Goal: Information Seeking & Learning: Check status

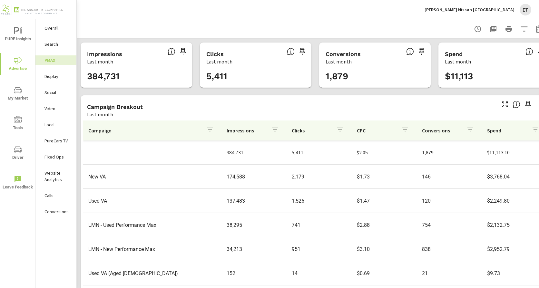
click at [525, 13] on div "ET" at bounding box center [526, 10] width 12 height 12
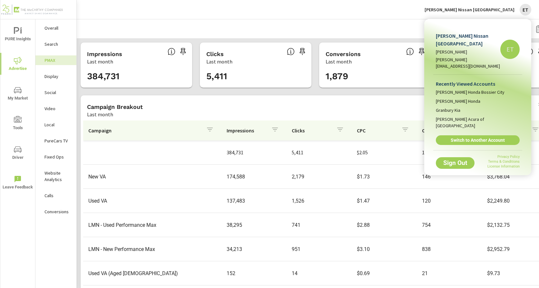
click at [479, 137] on span "Switch to Another Account" at bounding box center [478, 140] width 77 height 6
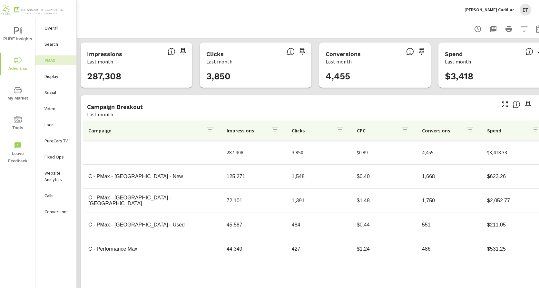
click at [57, 46] on p "Search" at bounding box center [58, 44] width 27 height 6
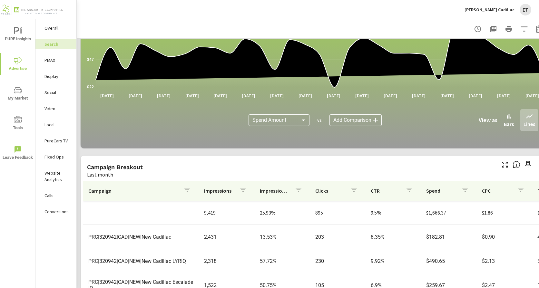
scroll to position [419, 0]
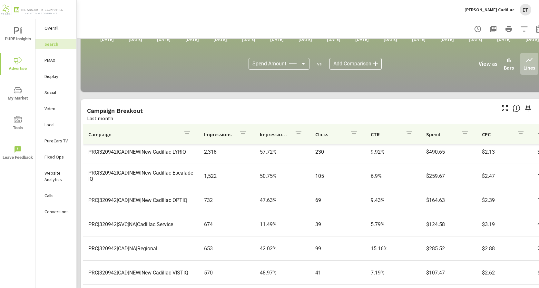
scroll to position [65, 0]
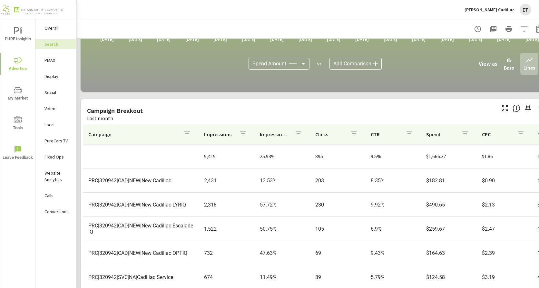
scroll to position [443, 0]
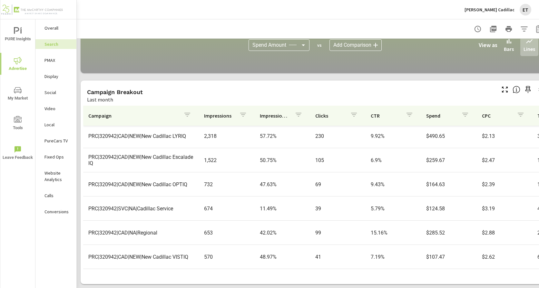
scroll to position [65, 0]
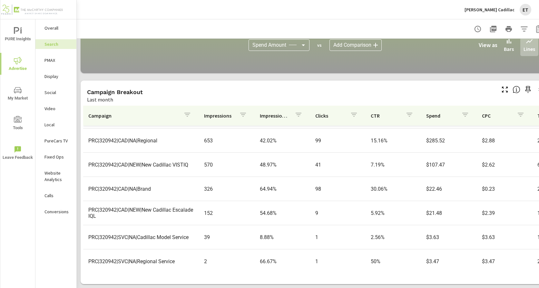
scroll to position [149, 0]
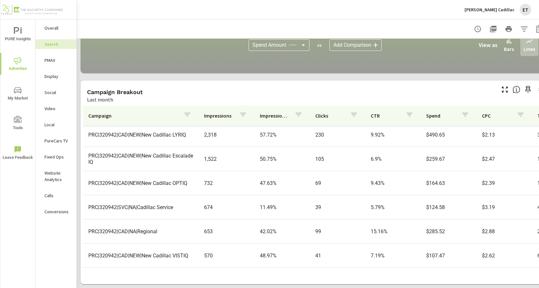
scroll to position [65, 0]
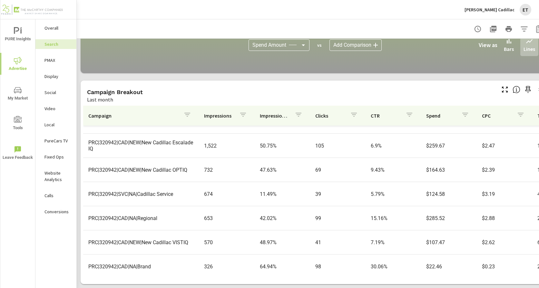
scroll to position [129, 0]
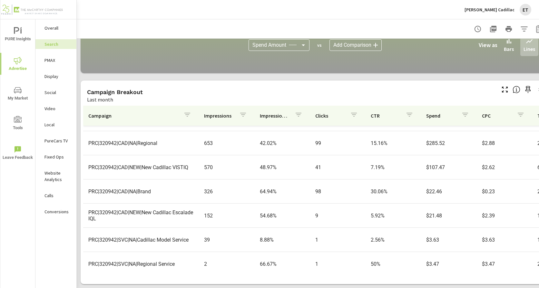
scroll to position [149, 0]
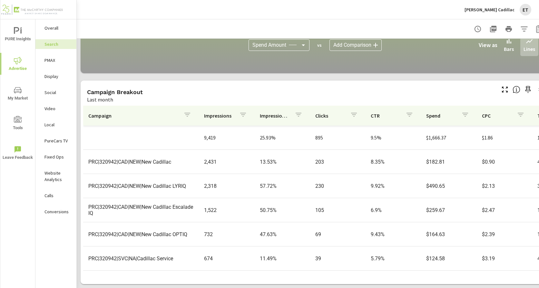
click at [55, 64] on div "PMAX" at bounding box center [55, 60] width 41 height 10
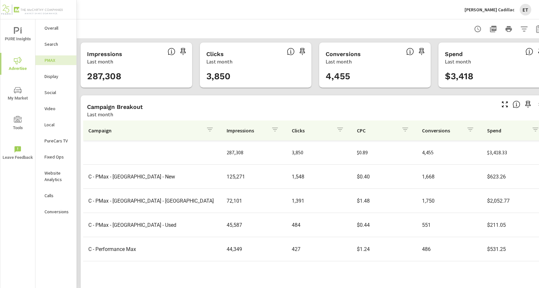
click at [46, 93] on p "Social" at bounding box center [58, 92] width 27 height 6
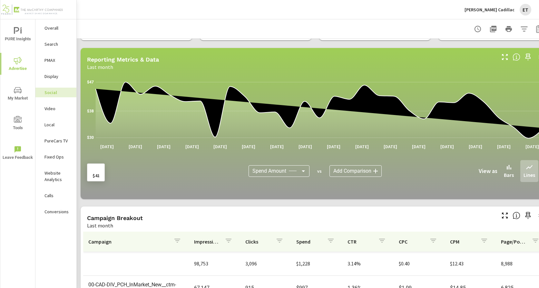
scroll to position [178, 0]
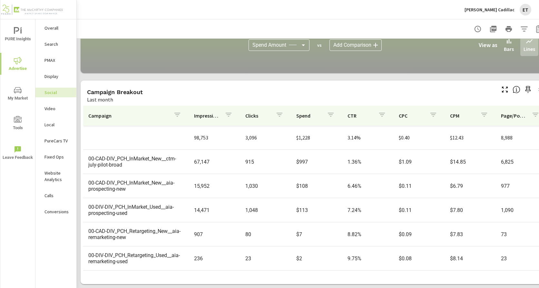
click at [309, 96] on div "Last month" at bounding box center [291, 100] width 408 height 8
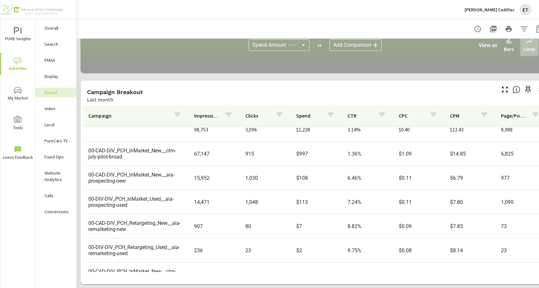
scroll to position [0, 0]
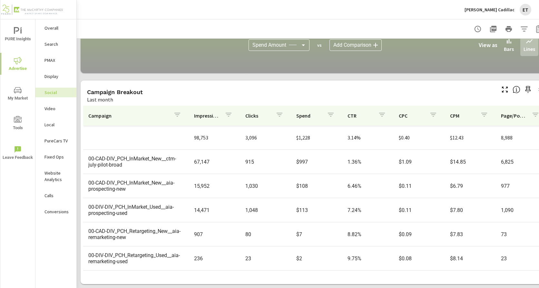
click at [501, 8] on p "[PERSON_NAME] Cadillac" at bounding box center [490, 10] width 50 height 6
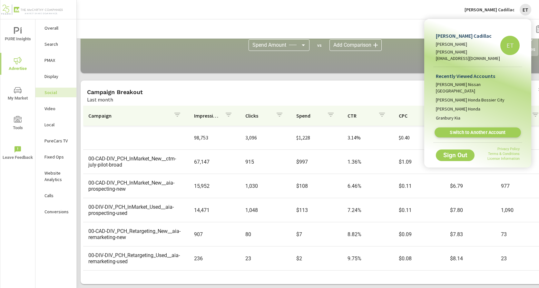
click at [461, 130] on span "Switch to Another Account" at bounding box center [477, 133] width 79 height 6
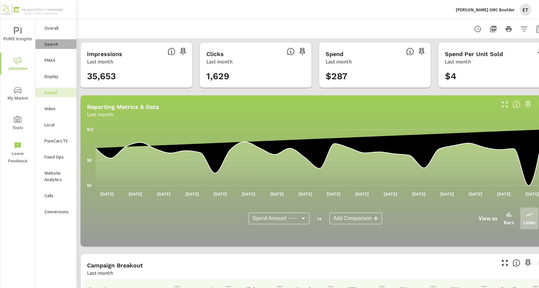
click at [52, 45] on p "Search" at bounding box center [58, 44] width 27 height 6
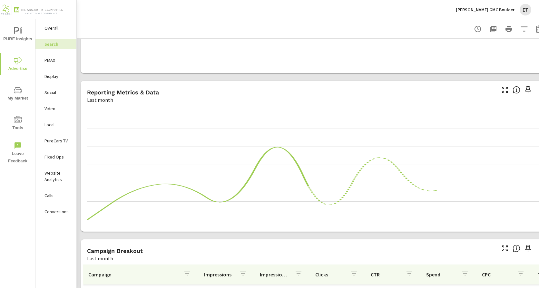
scroll to position [443, 0]
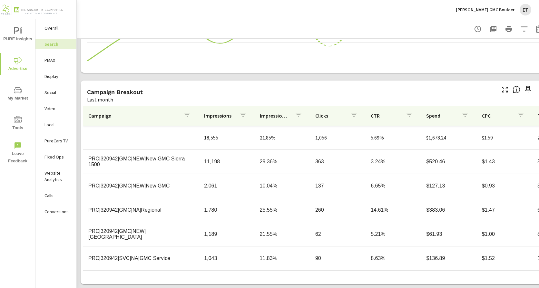
click at [206, 106] on th "Impressions" at bounding box center [226, 116] width 55 height 20
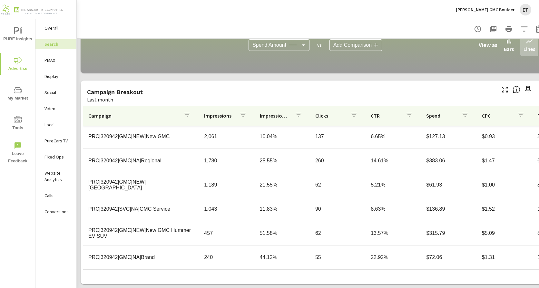
scroll to position [65, 0]
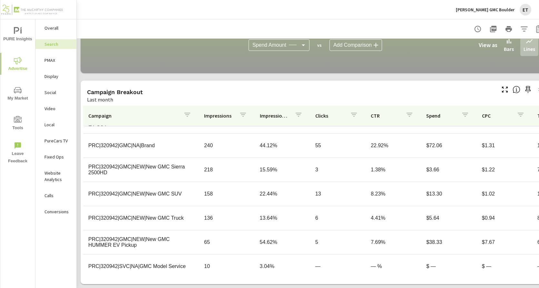
scroll to position [174, 0]
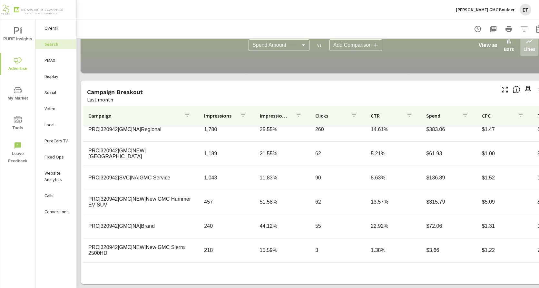
scroll to position [77, 0]
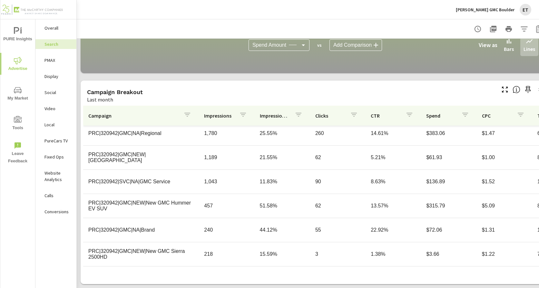
scroll to position [1, 0]
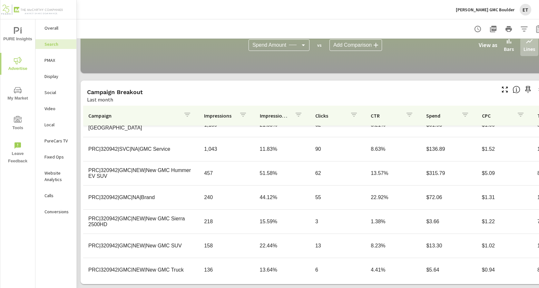
scroll to position [129, 0]
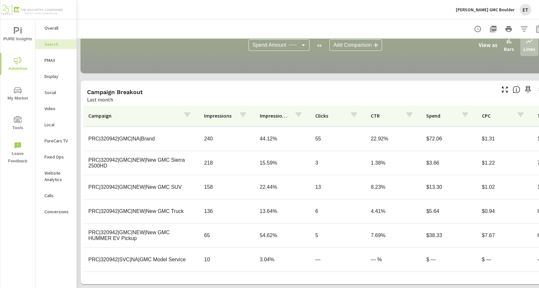
scroll to position [174, 0]
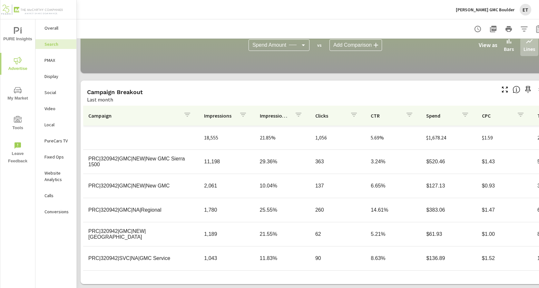
click at [50, 63] on p "PMAX" at bounding box center [58, 60] width 27 height 6
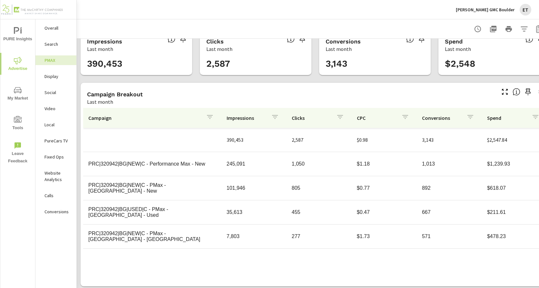
scroll to position [20, 0]
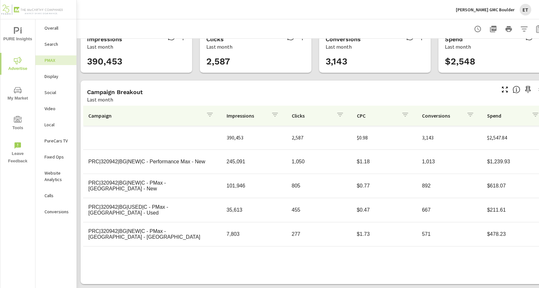
click at [54, 96] on div "Social" at bounding box center [55, 93] width 41 height 10
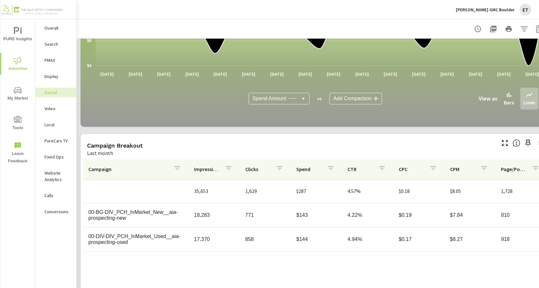
scroll to position [178, 0]
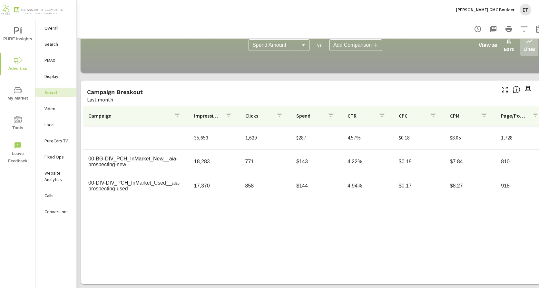
click at [507, 10] on p "[PERSON_NAME] GMC Boulder" at bounding box center [485, 10] width 59 height 6
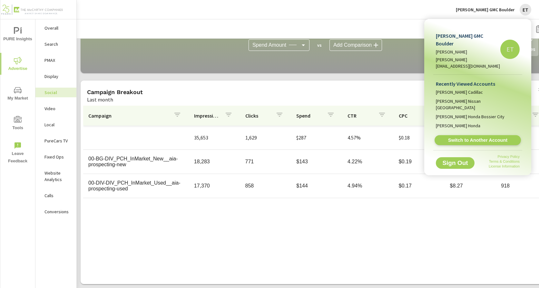
click at [466, 137] on span "Switch to Another Account" at bounding box center [477, 140] width 79 height 6
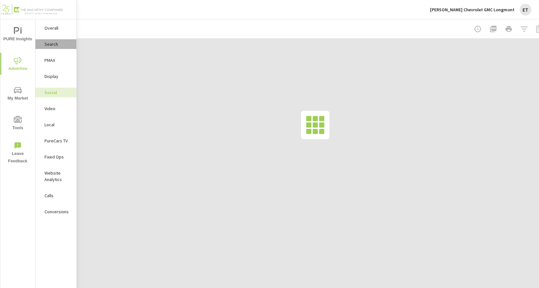
click at [55, 43] on p "Search" at bounding box center [58, 44] width 27 height 6
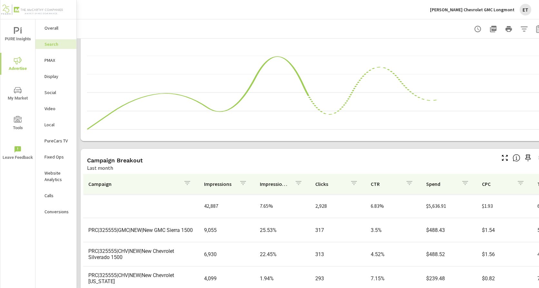
scroll to position [443, 0]
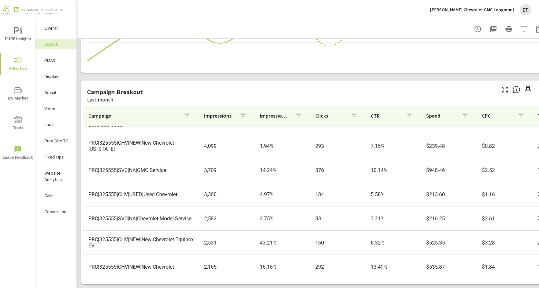
scroll to position [65, 0]
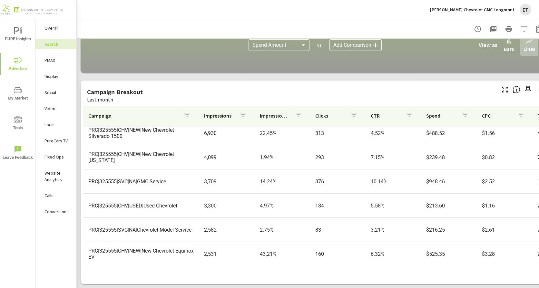
scroll to position [65, 0]
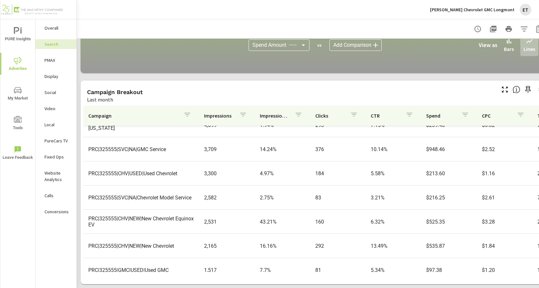
scroll to position [97, 0]
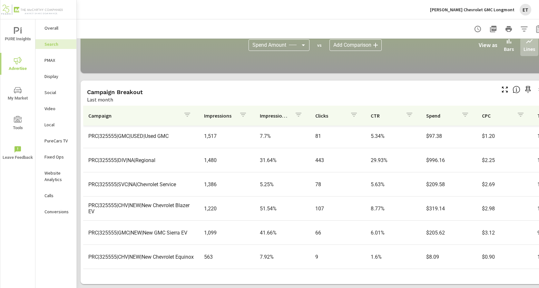
scroll to position [226, 0]
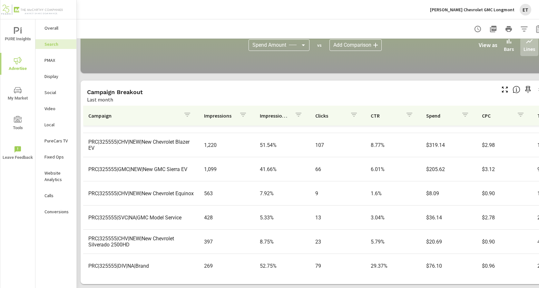
scroll to position [290, 0]
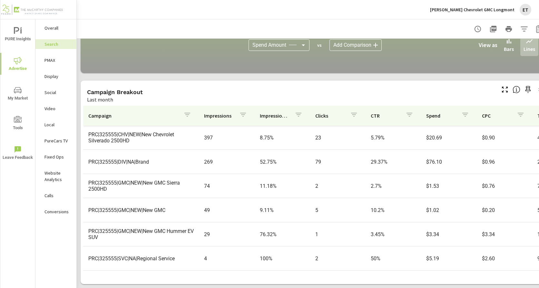
scroll to position [416, 0]
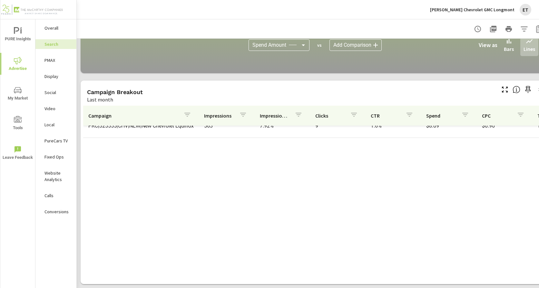
scroll to position [28, 0]
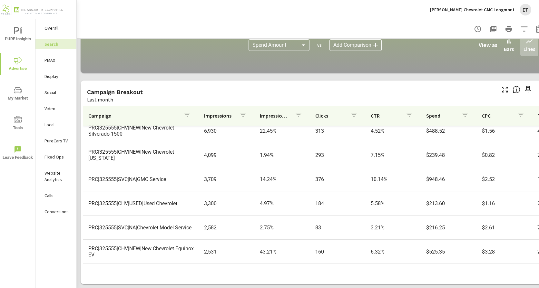
scroll to position [65, 0]
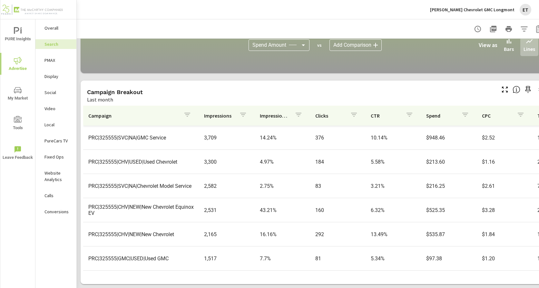
scroll to position [129, 0]
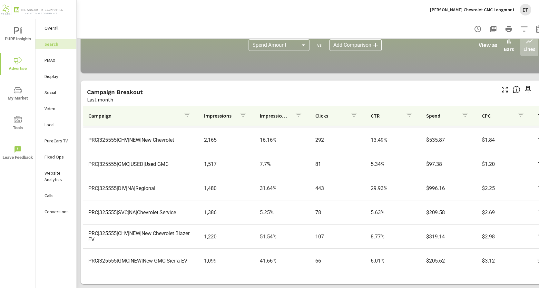
scroll to position [194, 0]
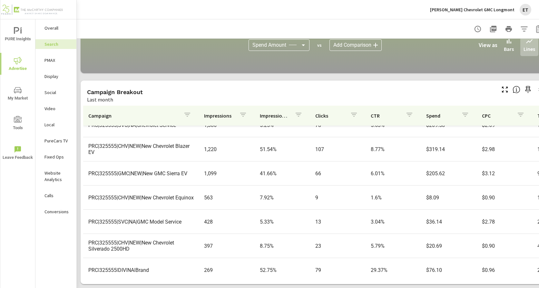
scroll to position [290, 0]
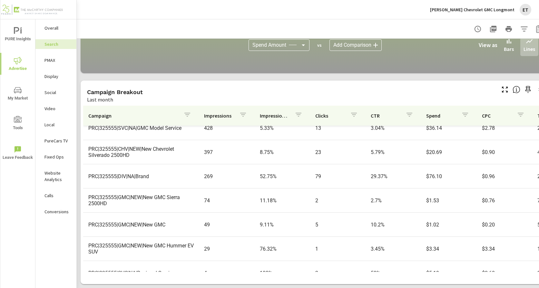
scroll to position [416, 0]
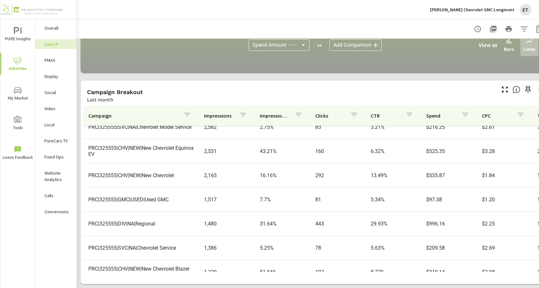
scroll to position [61, 0]
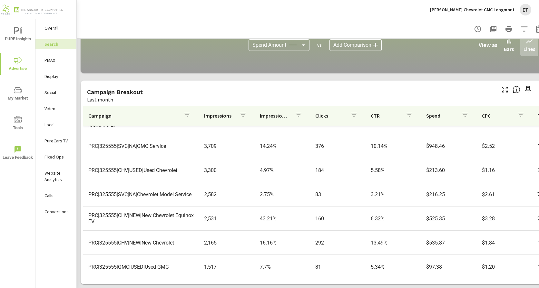
scroll to position [97, 0]
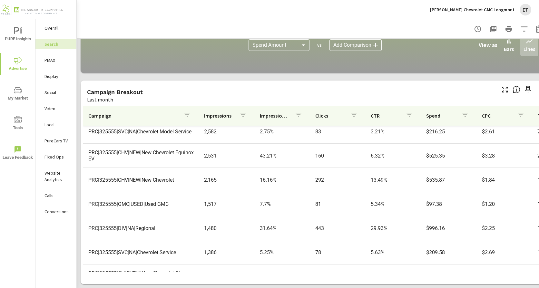
scroll to position [161, 0]
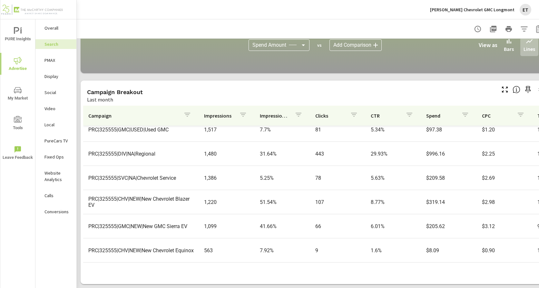
scroll to position [258, 0]
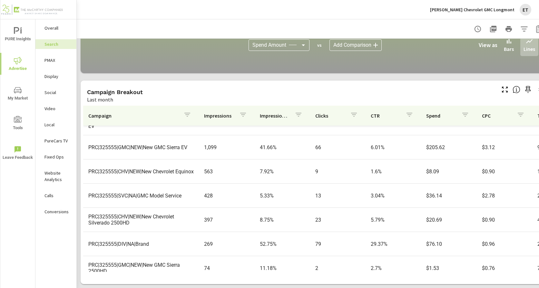
scroll to position [323, 0]
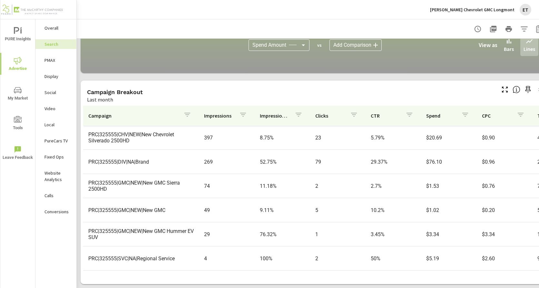
scroll to position [416, 0]
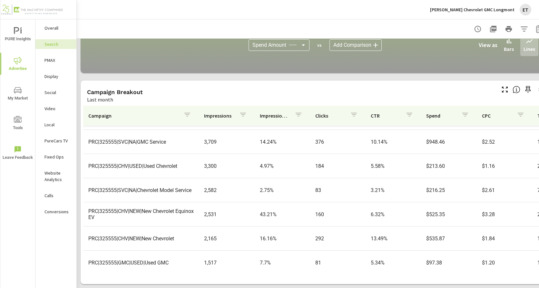
scroll to position [31, 0]
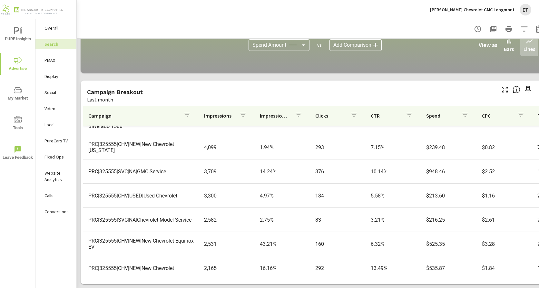
scroll to position [65, 0]
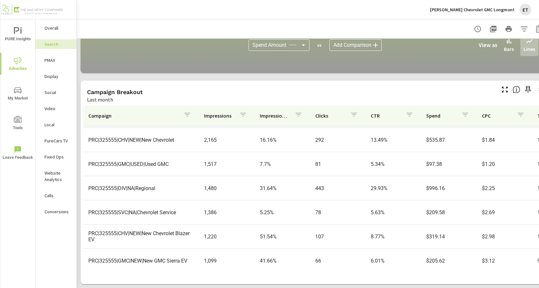
scroll to position [194, 0]
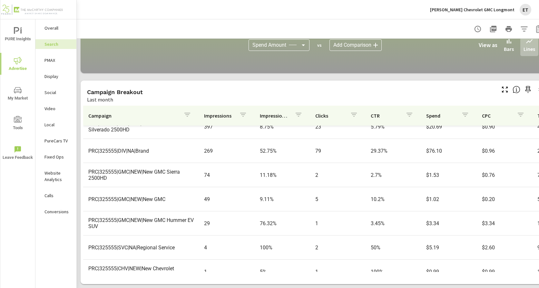
scroll to position [416, 0]
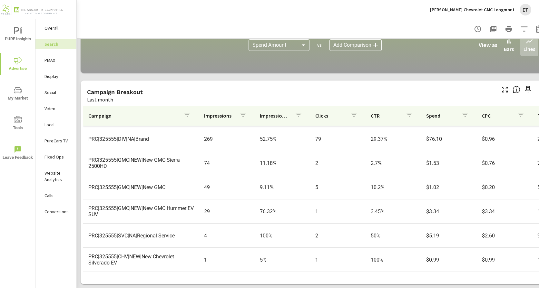
scroll to position [93, 0]
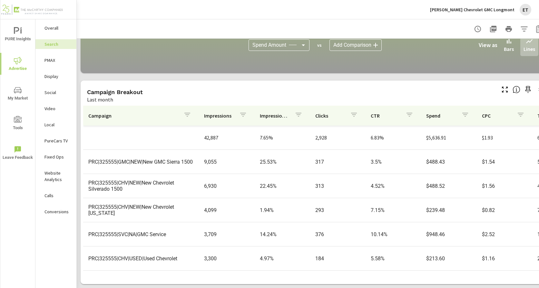
click at [51, 58] on p "PMAX" at bounding box center [58, 60] width 27 height 6
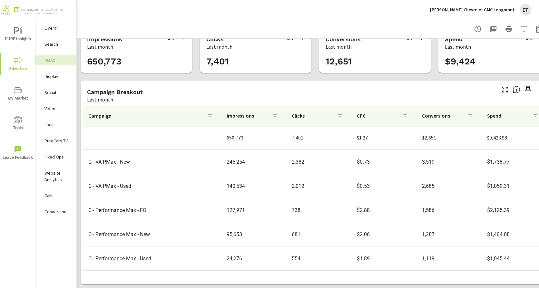
click at [479, 13] on div "Mike Maroone Chevrolet GMC Longmont ET" at bounding box center [480, 10] width 101 height 12
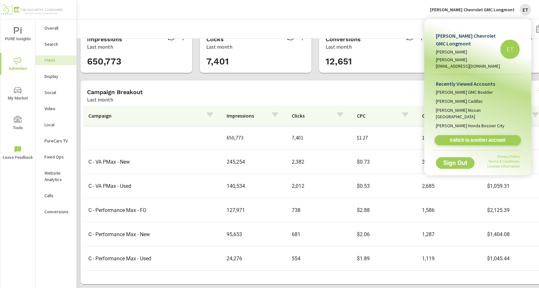
click at [460, 137] on span "Switch to Another Account" at bounding box center [477, 140] width 79 height 6
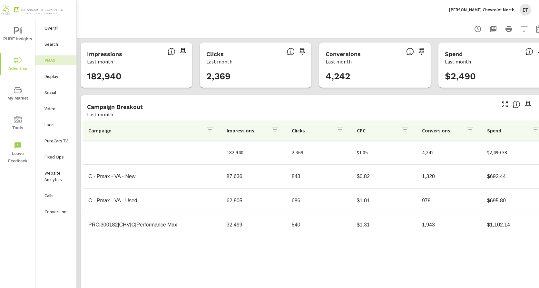
click at [55, 46] on p "Search" at bounding box center [58, 44] width 27 height 6
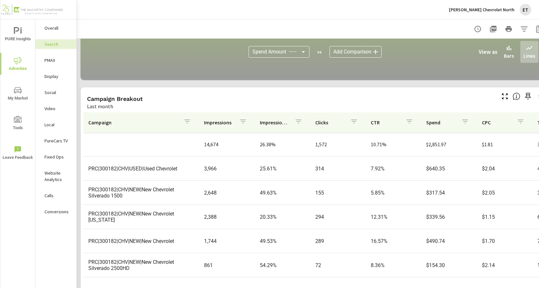
scroll to position [443, 0]
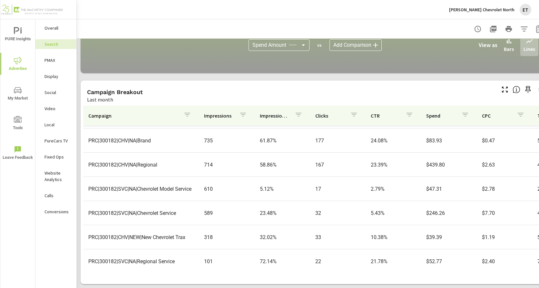
scroll to position [149, 0]
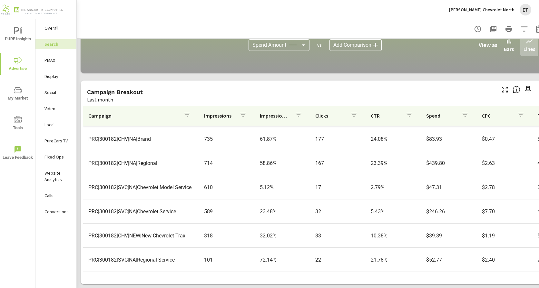
scroll to position [51, 0]
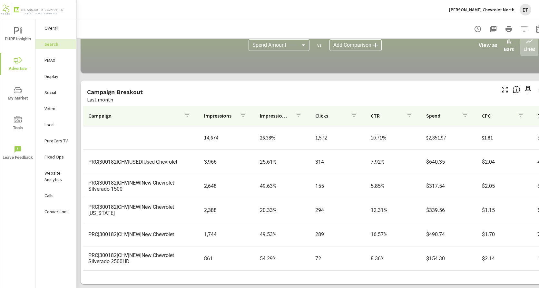
click at [55, 63] on p "PMAX" at bounding box center [58, 60] width 27 height 6
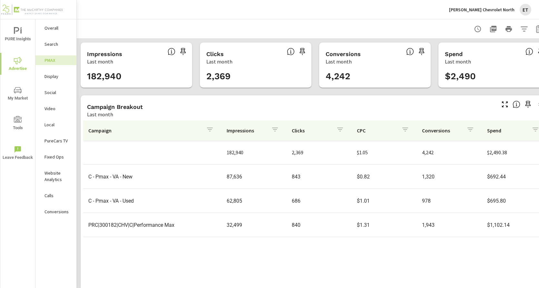
click at [49, 91] on p "Social" at bounding box center [58, 92] width 27 height 6
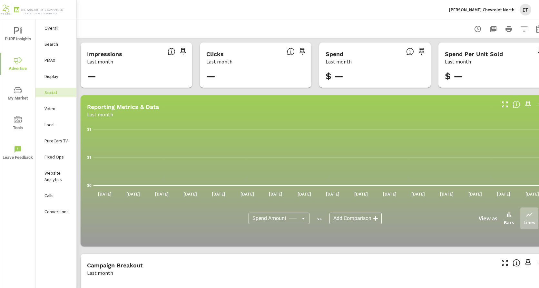
click at [498, 9] on p "Mike Maroone Chevrolet North" at bounding box center [481, 10] width 65 height 6
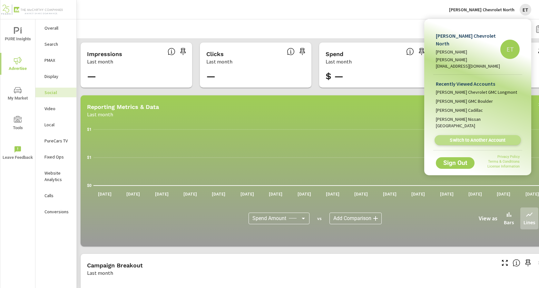
click at [462, 136] on link "Switch to Another Account" at bounding box center [478, 141] width 86 height 10
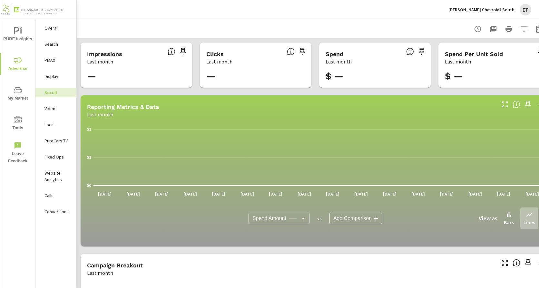
click at [46, 43] on p "Search" at bounding box center [58, 44] width 27 height 6
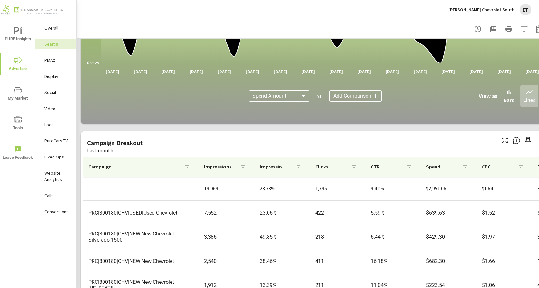
scroll to position [443, 0]
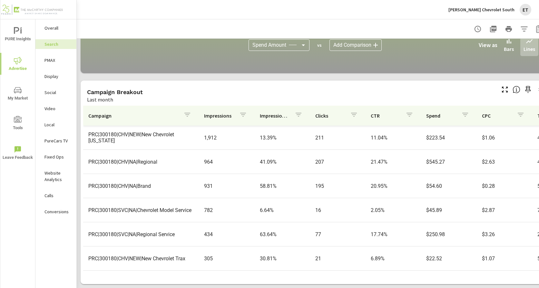
scroll to position [125, 0]
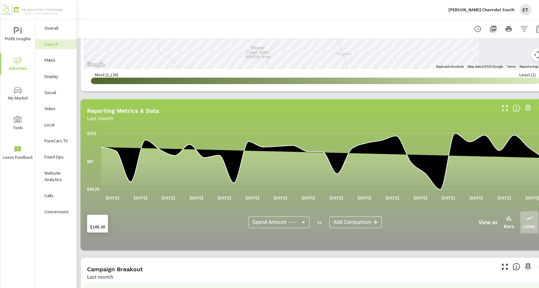
scroll to position [411, 0]
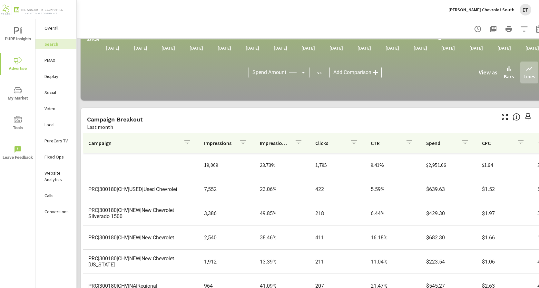
click at [53, 63] on p "PMAX" at bounding box center [58, 60] width 27 height 6
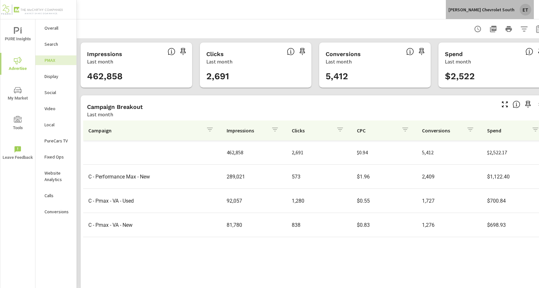
click at [506, 9] on p "Mike Maroone Chevrolet South" at bounding box center [482, 10] width 66 height 6
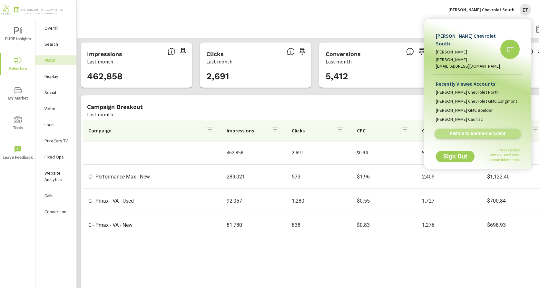
click at [462, 129] on link "Switch to Another Account" at bounding box center [478, 134] width 86 height 10
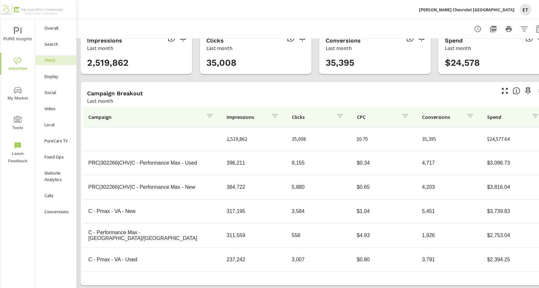
scroll to position [20, 0]
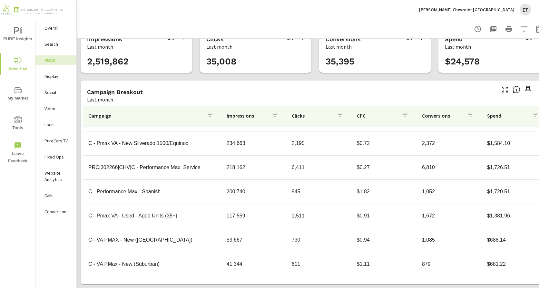
scroll to position [129, 0]
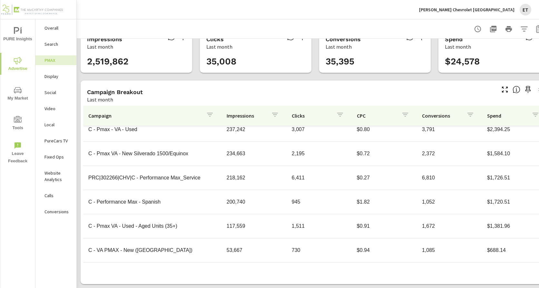
scroll to position [169, 0]
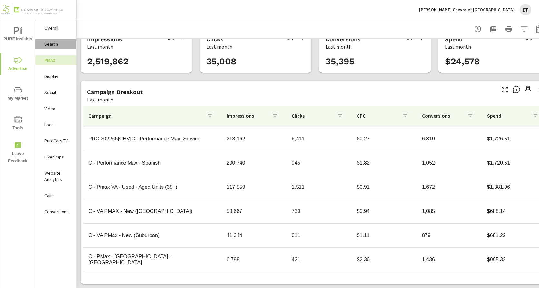
click at [50, 46] on p "Search" at bounding box center [58, 44] width 27 height 6
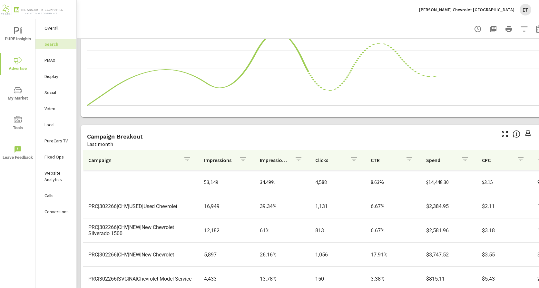
scroll to position [419, 0]
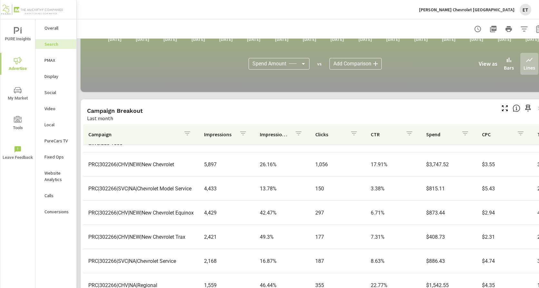
scroll to position [20, 0]
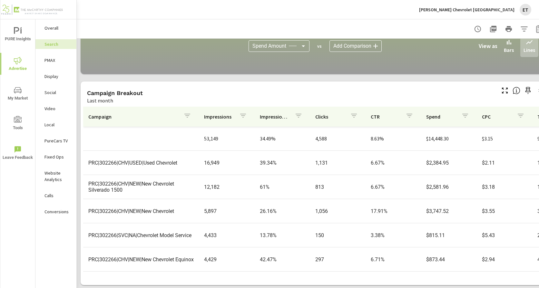
scroll to position [443, 0]
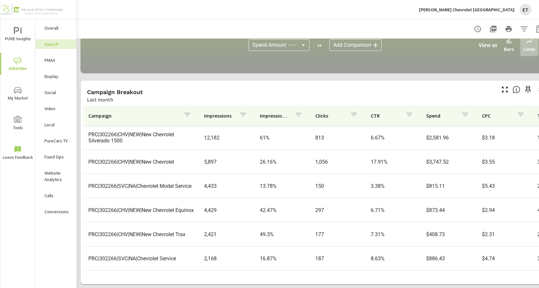
scroll to position [65, 0]
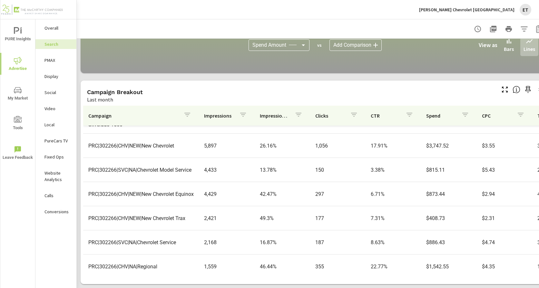
scroll to position [97, 0]
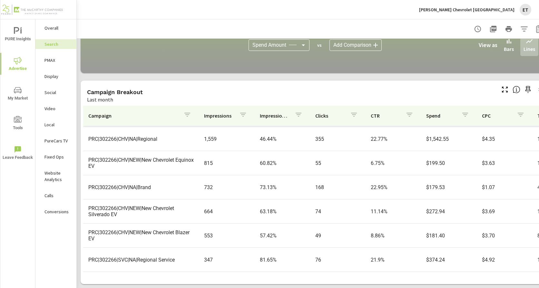
scroll to position [198, 0]
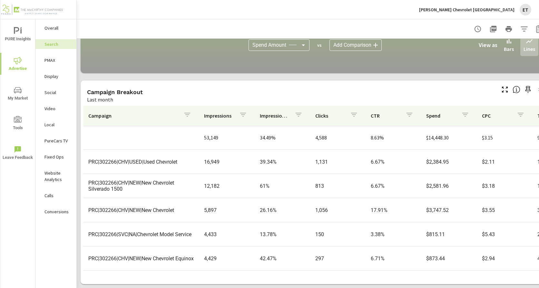
scroll to position [32, 0]
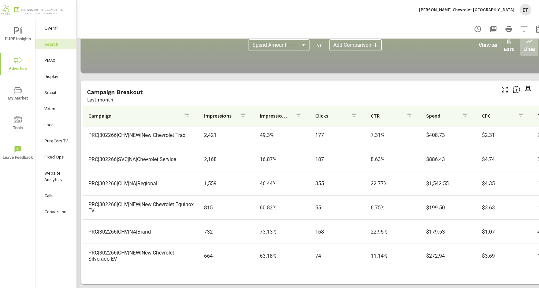
scroll to position [161, 0]
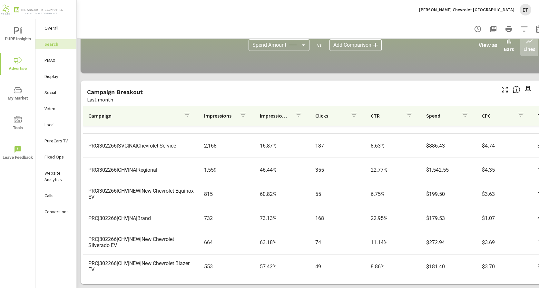
scroll to position [198, 0]
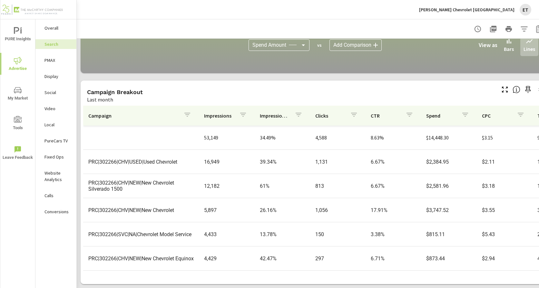
click at [53, 75] on p "Display" at bounding box center [58, 76] width 27 height 6
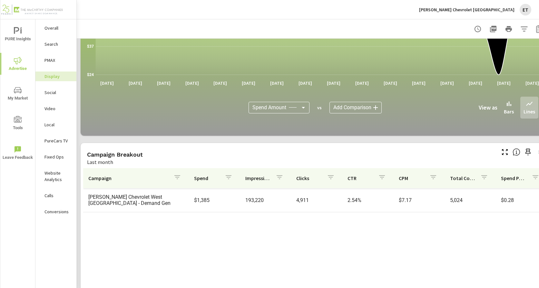
scroll to position [178, 0]
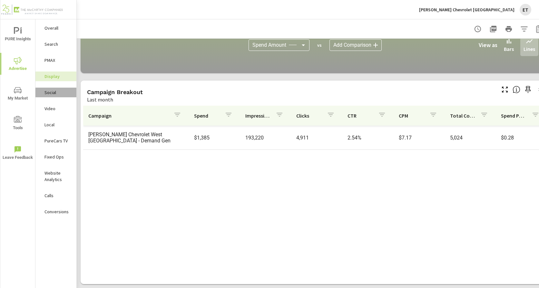
click at [49, 92] on p "Social" at bounding box center [58, 92] width 27 height 6
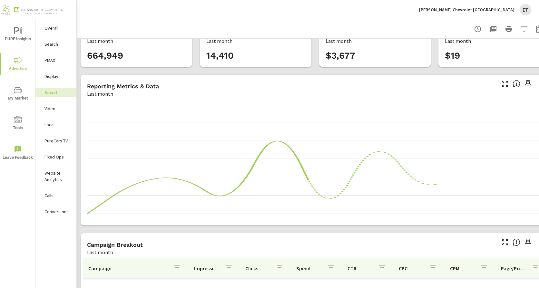
scroll to position [178, 0]
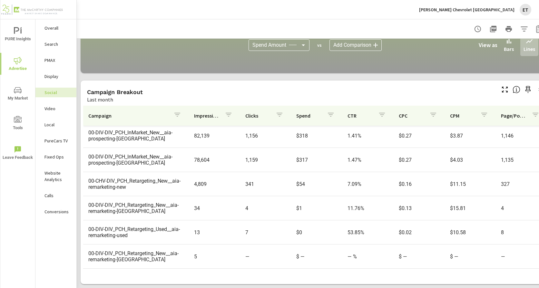
scroll to position [124, 0]
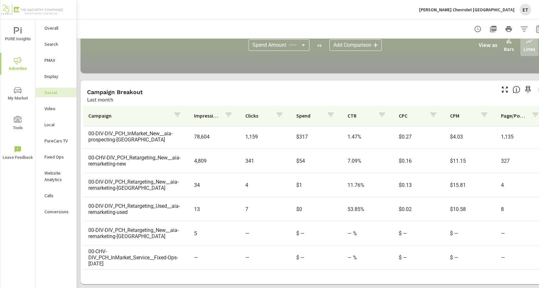
scroll to position [83, 0]
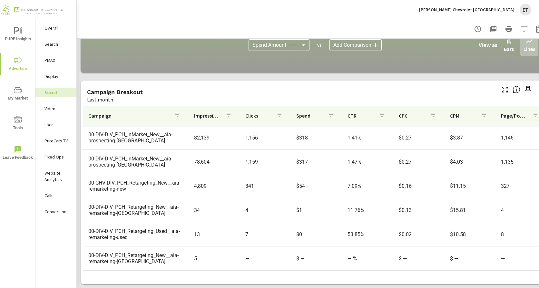
scroll to position [124, 0]
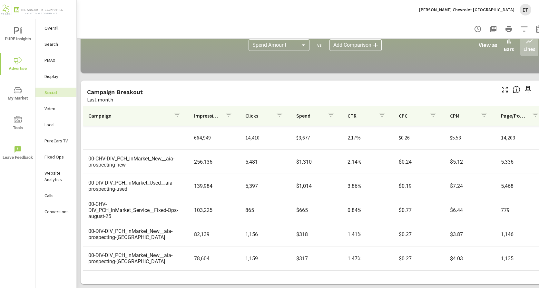
scroll to position [32, 0]
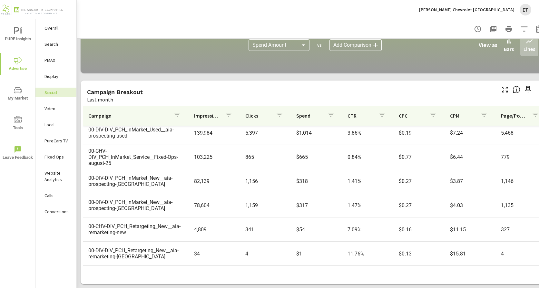
scroll to position [65, 0]
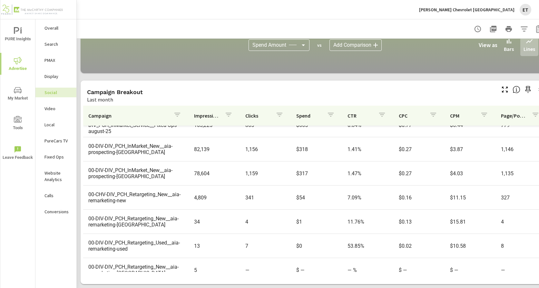
scroll to position [97, 0]
